Goal: Task Accomplishment & Management: Manage account settings

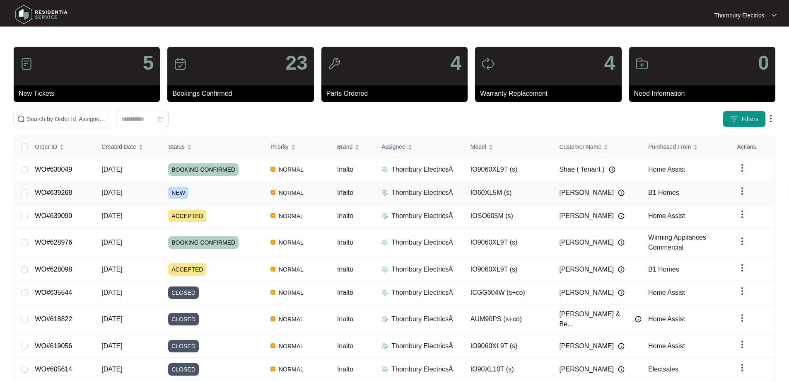
click at [170, 187] on span "NEW" at bounding box center [178, 192] width 20 height 12
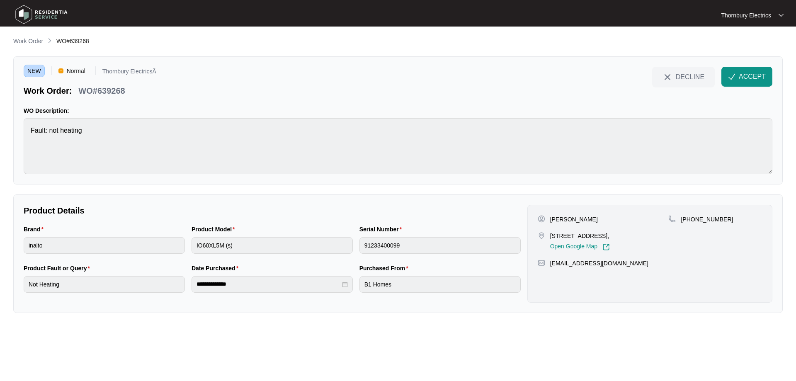
drag, startPoint x: 556, startPoint y: 233, endPoint x: 618, endPoint y: 234, distance: 62.2
click at [610, 234] on p "[STREET_ADDRESS]," at bounding box center [580, 236] width 60 height 8
copy p "[STREET_ADDRESS],"
click at [749, 79] on span "ACCEPT" at bounding box center [751, 77] width 27 height 10
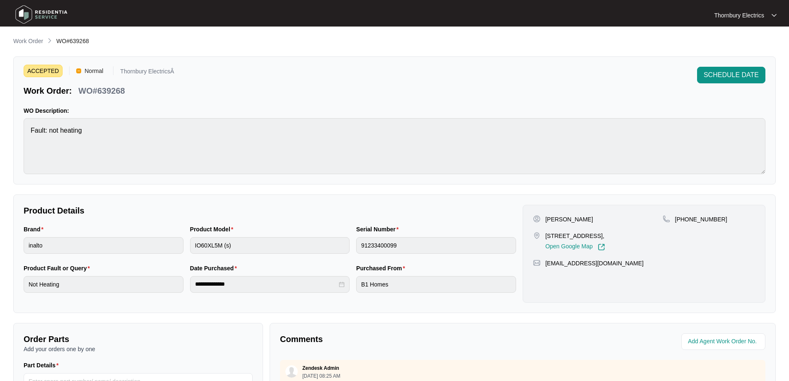
click at [106, 94] on p "WO#639268" at bounding box center [101, 91] width 46 height 12
copy p "639268"
click at [554, 221] on p "[PERSON_NAME]" at bounding box center [570, 219] width 48 height 8
click at [553, 221] on p "[PERSON_NAME]" at bounding box center [570, 219] width 48 height 8
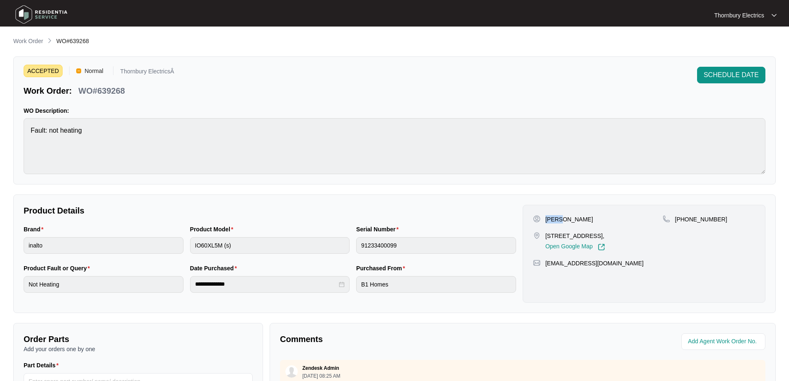
copy p "[PERSON_NAME]"
click at [568, 220] on p "[PERSON_NAME]" at bounding box center [570, 219] width 48 height 8
copy p "Kock"
drag, startPoint x: 721, startPoint y: 219, endPoint x: 684, endPoint y: 226, distance: 37.1
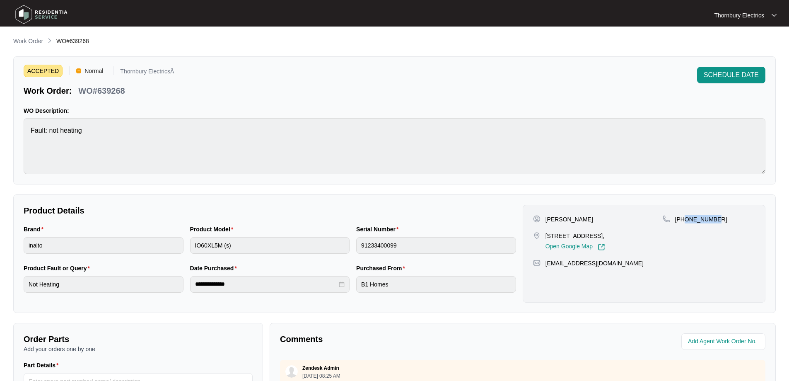
click at [684, 226] on div "[PHONE_NUMBER]" at bounding box center [709, 233] width 92 height 36
copy p "426807307"
drag, startPoint x: 546, startPoint y: 238, endPoint x: 565, endPoint y: 238, distance: 19.5
click at [565, 238] on p "[STREET_ADDRESS]," at bounding box center [576, 236] width 60 height 8
drag, startPoint x: 604, startPoint y: 266, endPoint x: 544, endPoint y: 270, distance: 60.6
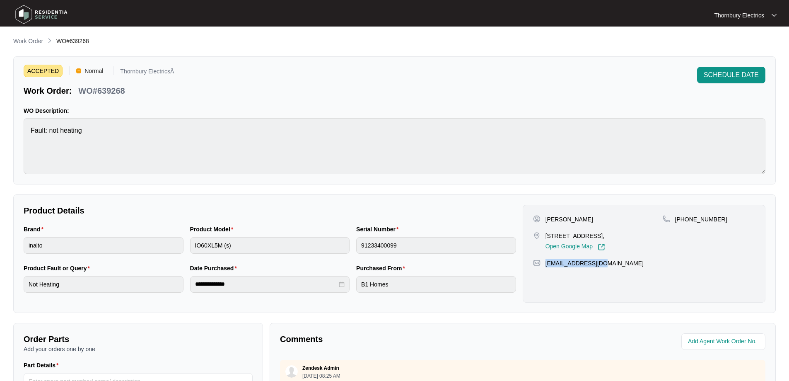
click at [544, 270] on div "[PERSON_NAME] [STREET_ADDRESS][GEOGRAPHIC_DATA] Open Google Map [PHONE_NUMBER] …" at bounding box center [644, 254] width 243 height 98
copy p "[EMAIL_ADDRESS][DOMAIN_NAME]"
